Goal: Find specific page/section: Find specific page/section

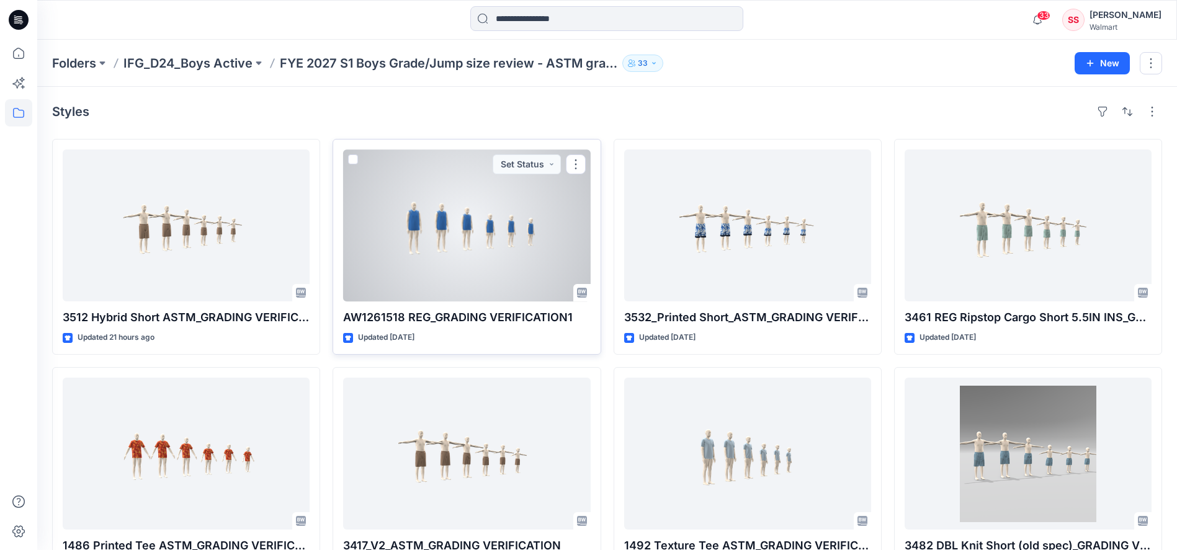
click at [441, 251] on div at bounding box center [466, 225] width 247 height 152
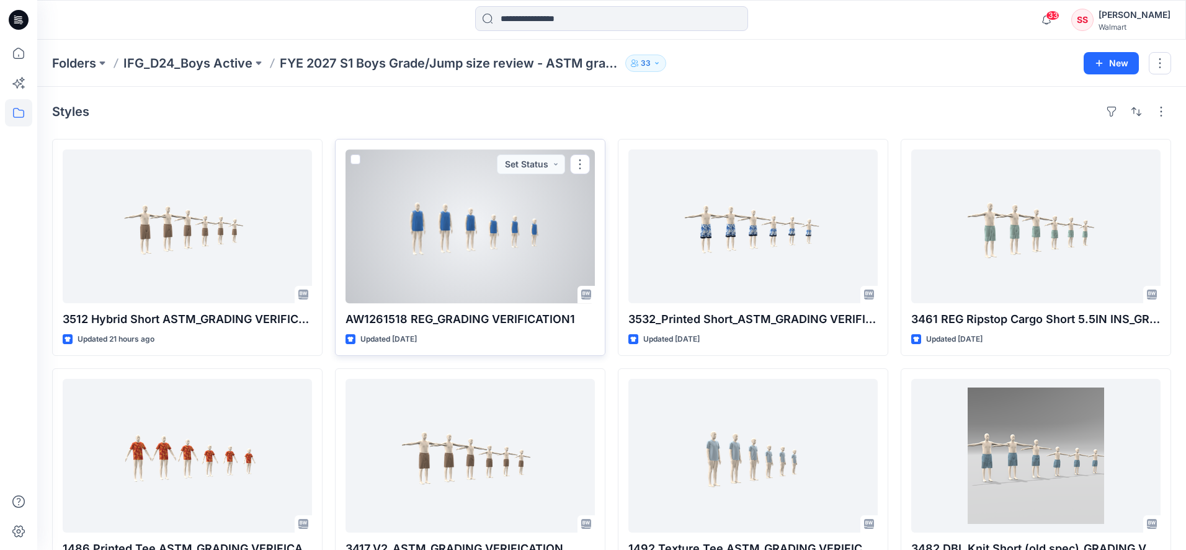
click at [441, 251] on div "Folders IFG_D24_Boys Active FYE 2027 S1 Boys Grade/Jump size review - ASTM grad…" at bounding box center [611, 457] width 1149 height 835
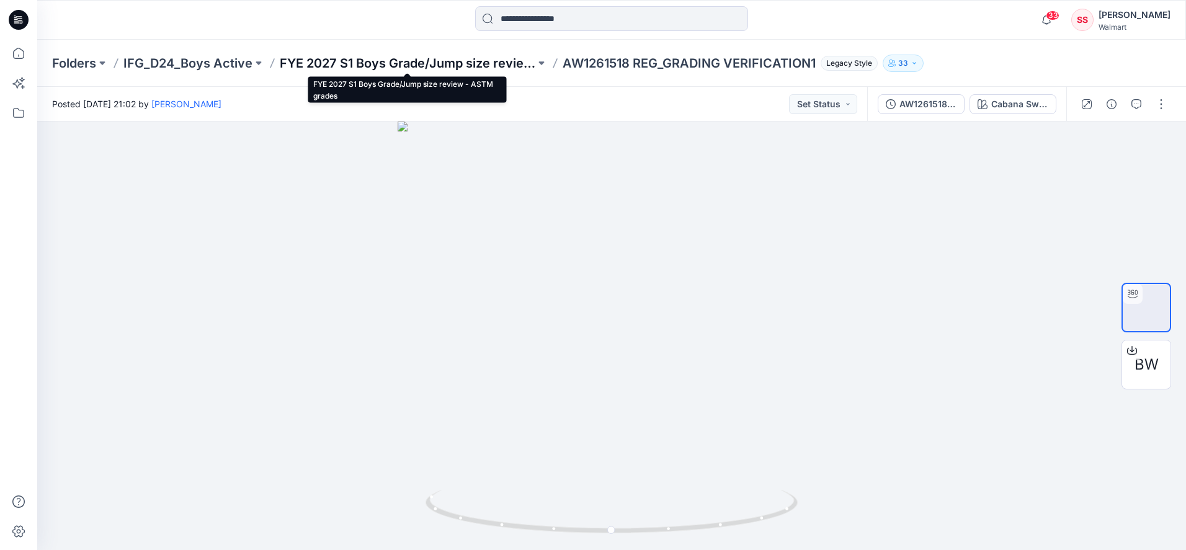
click at [479, 66] on p "FYE 2027 S1 Boys Grade/Jump size review - ASTM grades" at bounding box center [408, 63] width 256 height 17
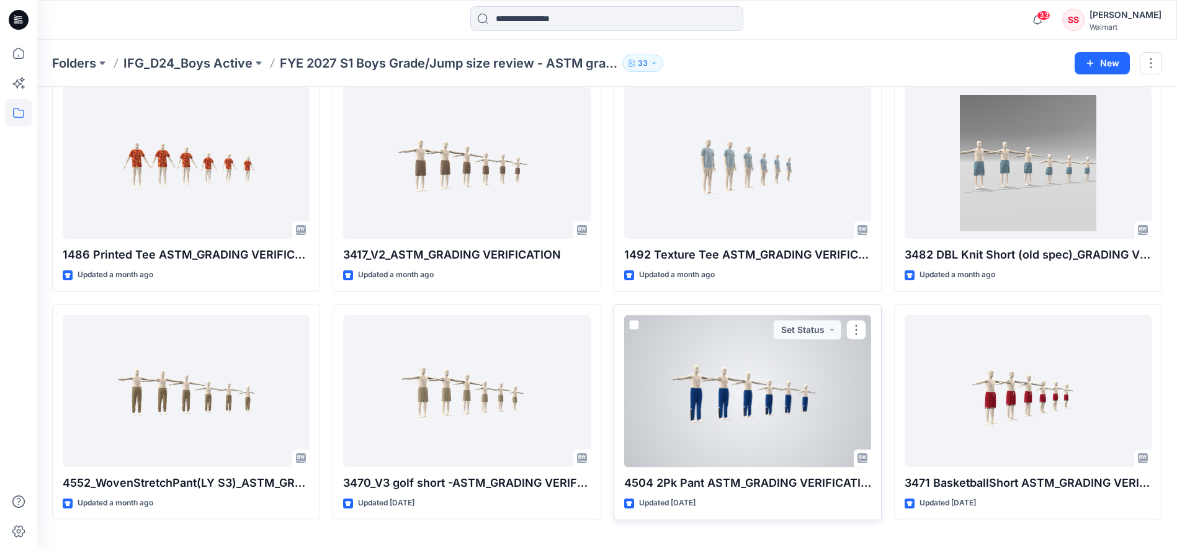
scroll to position [293, 0]
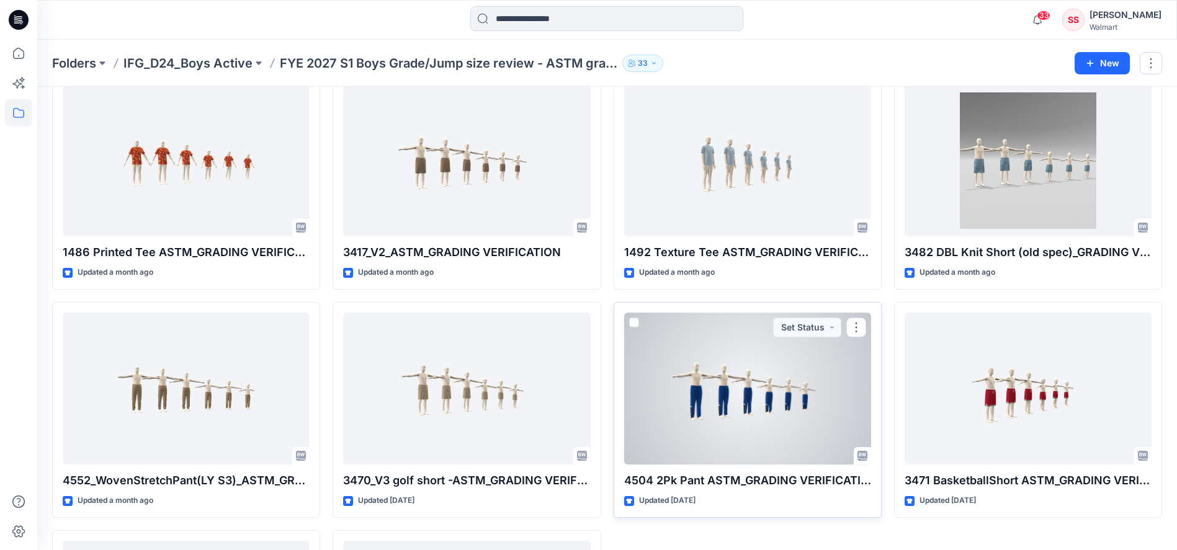
click at [691, 372] on div at bounding box center [747, 389] width 247 height 152
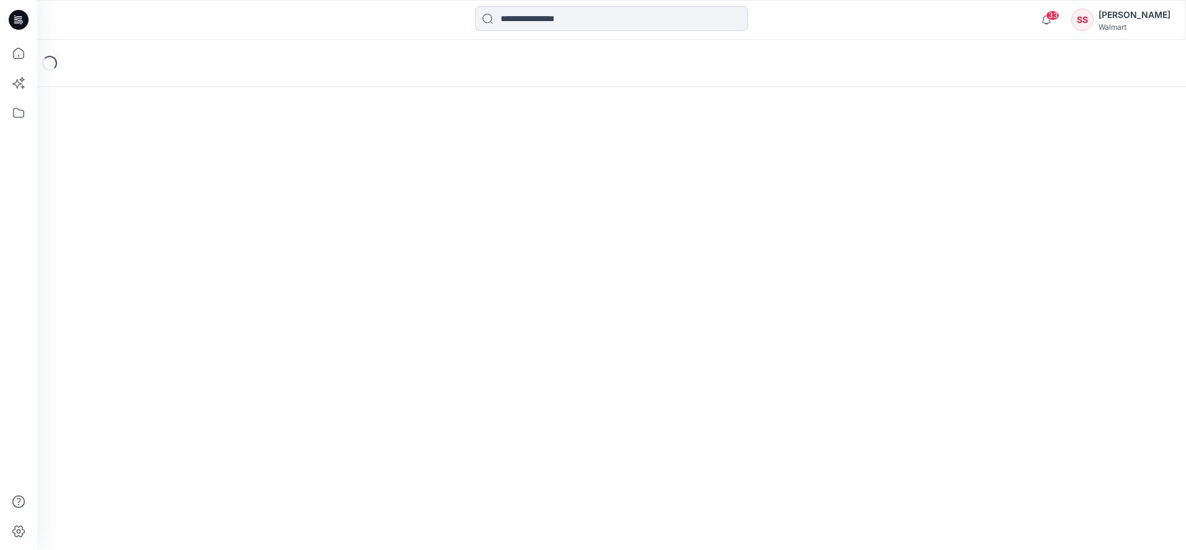
click at [691, 372] on div "Loading..." at bounding box center [611, 295] width 1149 height 510
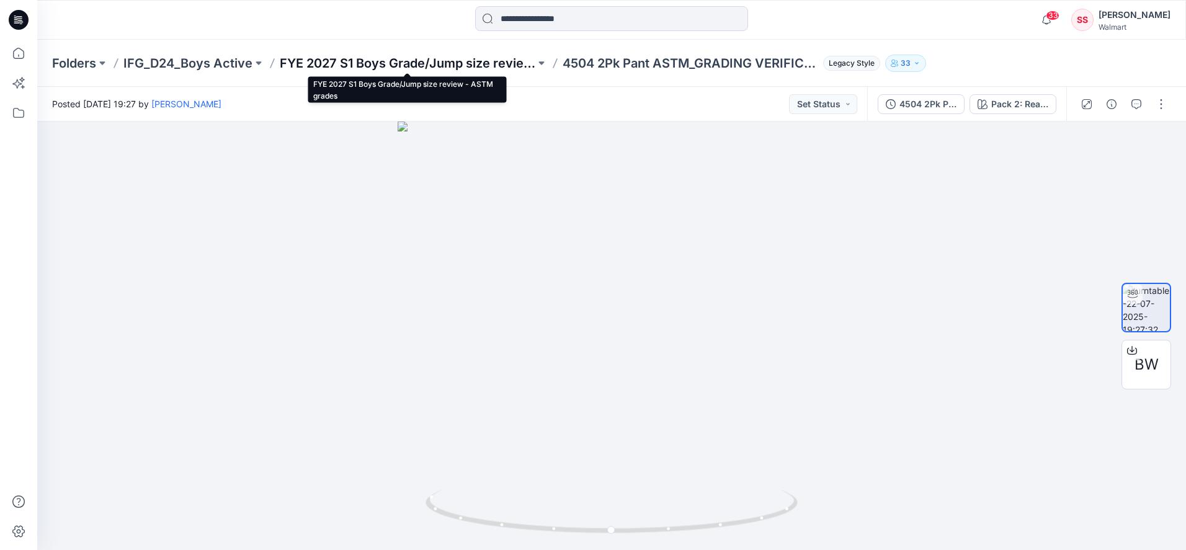
click at [434, 65] on p "FYE 2027 S1 Boys Grade/Jump size review - ASTM grades" at bounding box center [408, 63] width 256 height 17
